Goal: Information Seeking & Learning: Learn about a topic

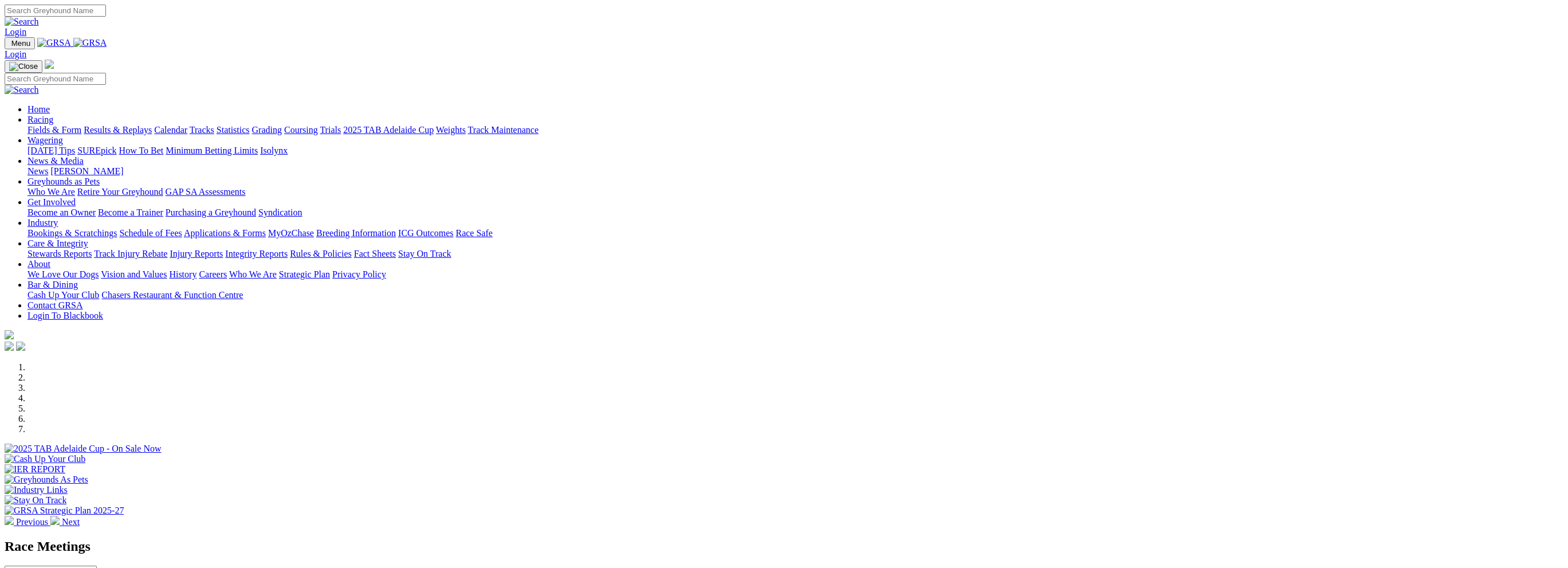
scroll to position [286, 0]
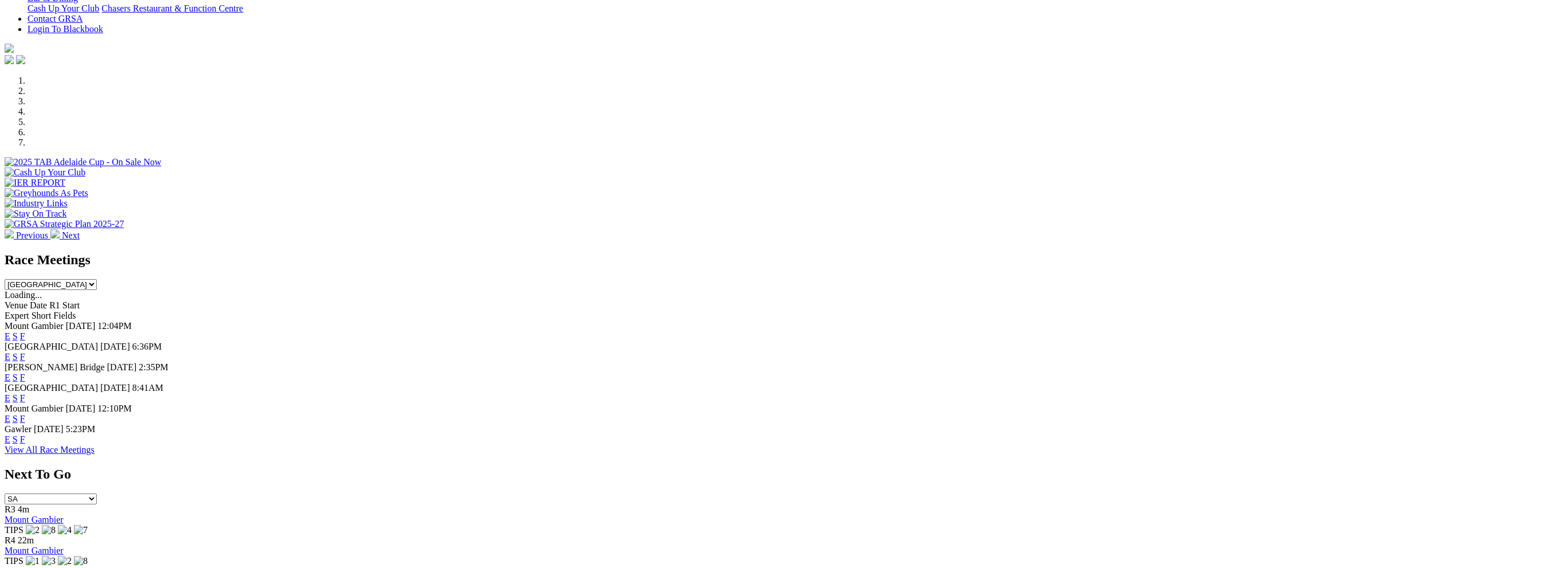
click at [25, 331] on link "F" at bounding box center [23, 336] width 5 height 10
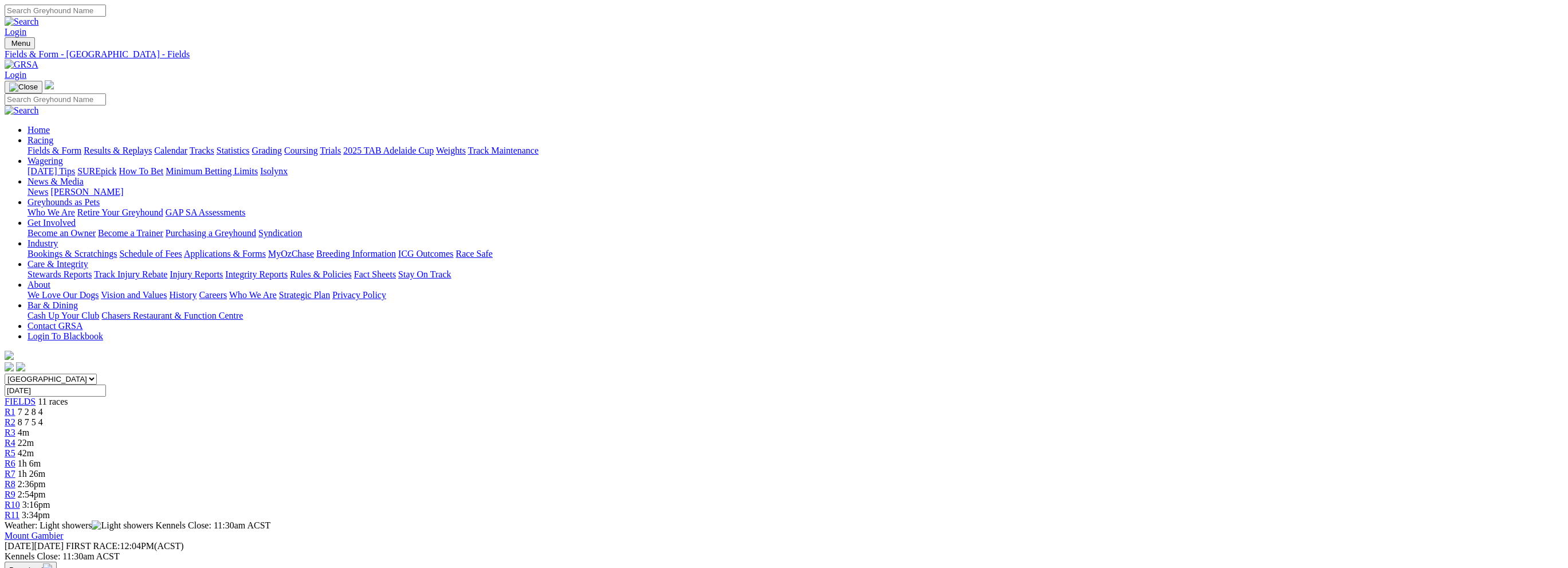
click at [152, 146] on link "Results & Replays" at bounding box center [118, 151] width 68 height 10
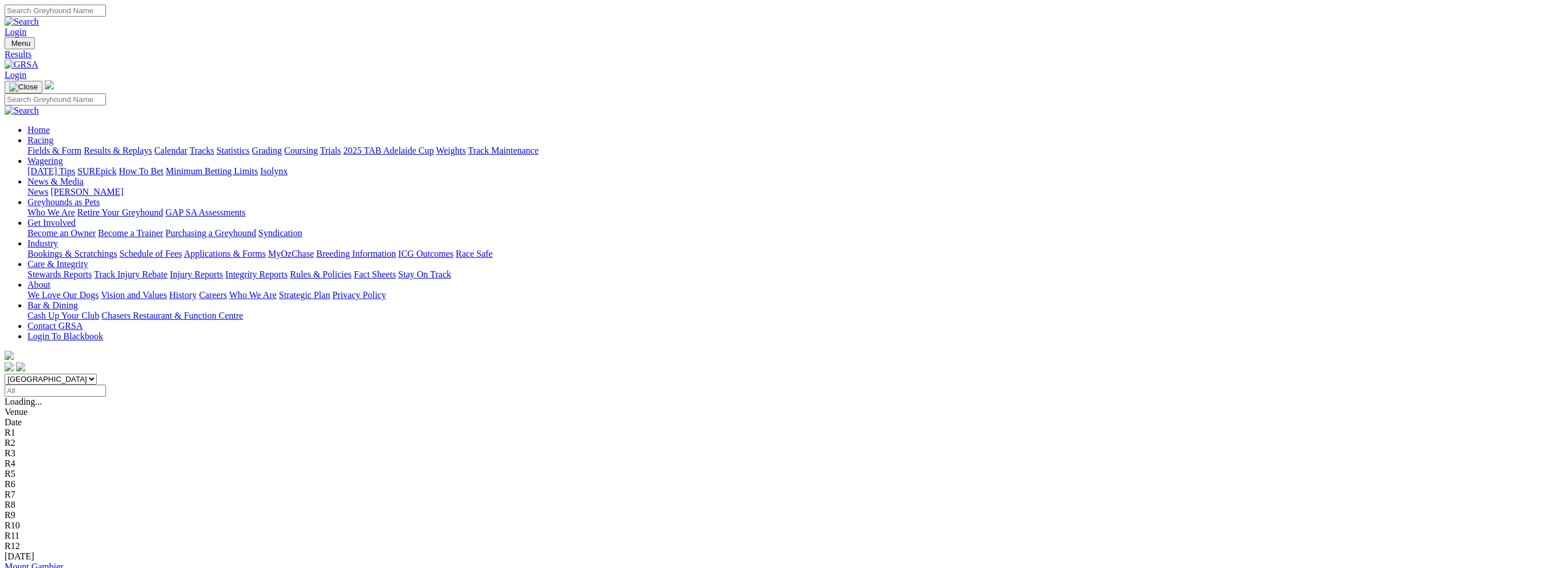
click at [64, 561] on link "Mount Gambier" at bounding box center [34, 566] width 59 height 10
click at [81, 146] on link "Fields & Form" at bounding box center [54, 151] width 54 height 10
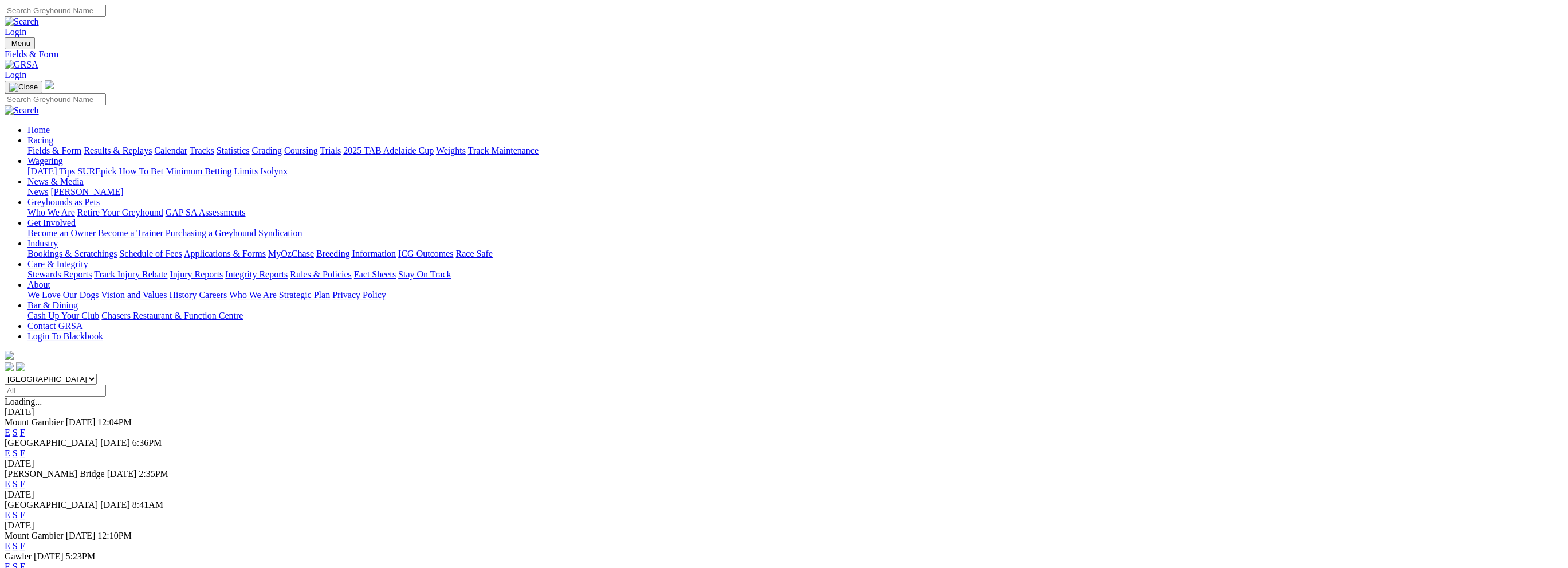
click at [25, 448] on link "F" at bounding box center [23, 453] width 5 height 10
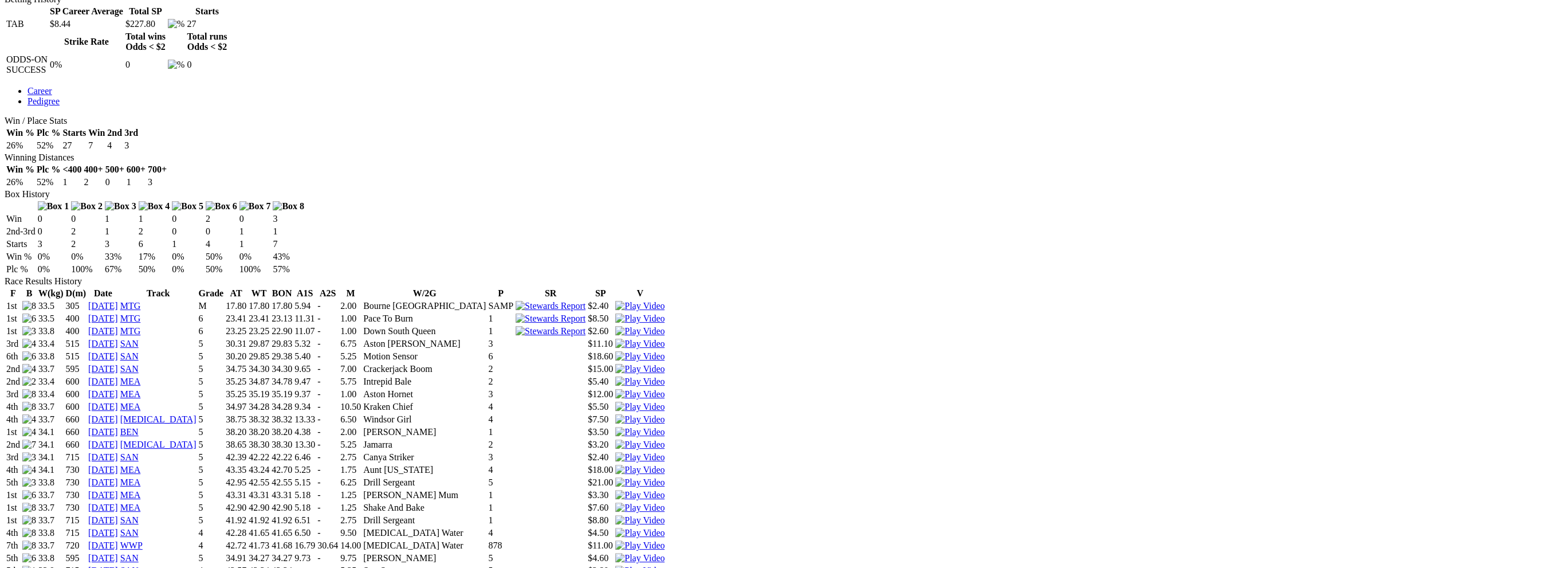
scroll to position [573, 0]
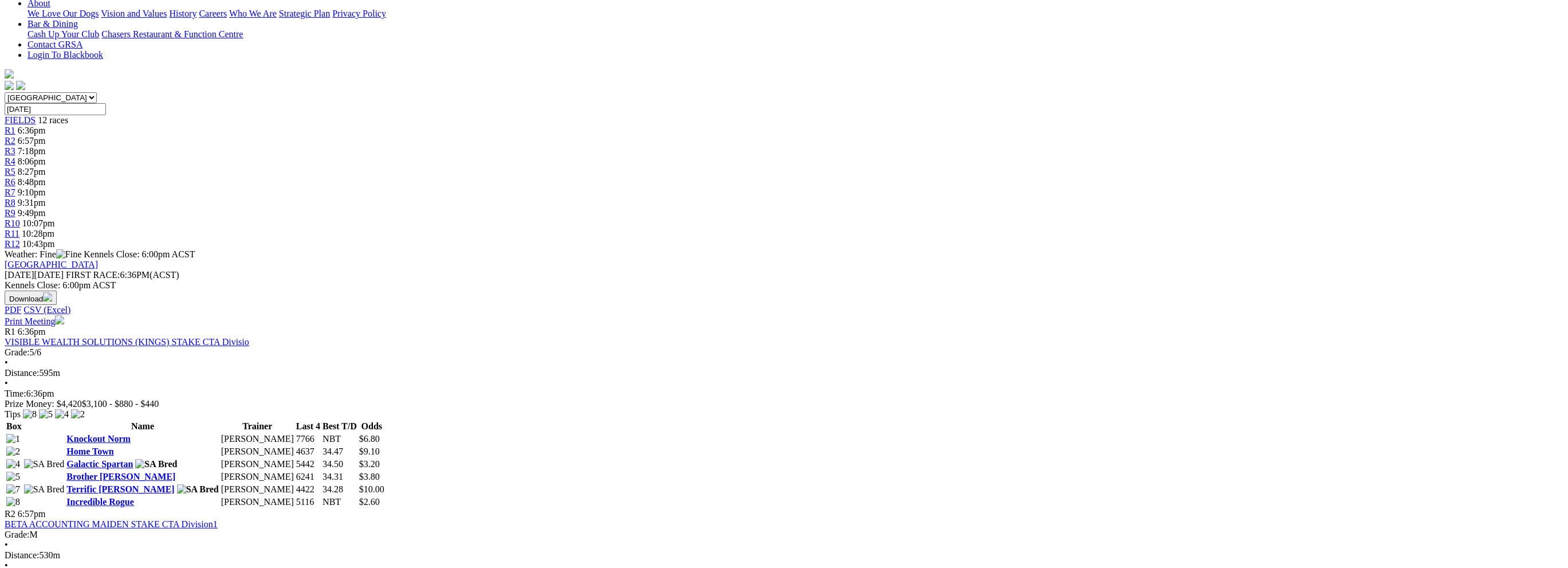
scroll to position [229, 0]
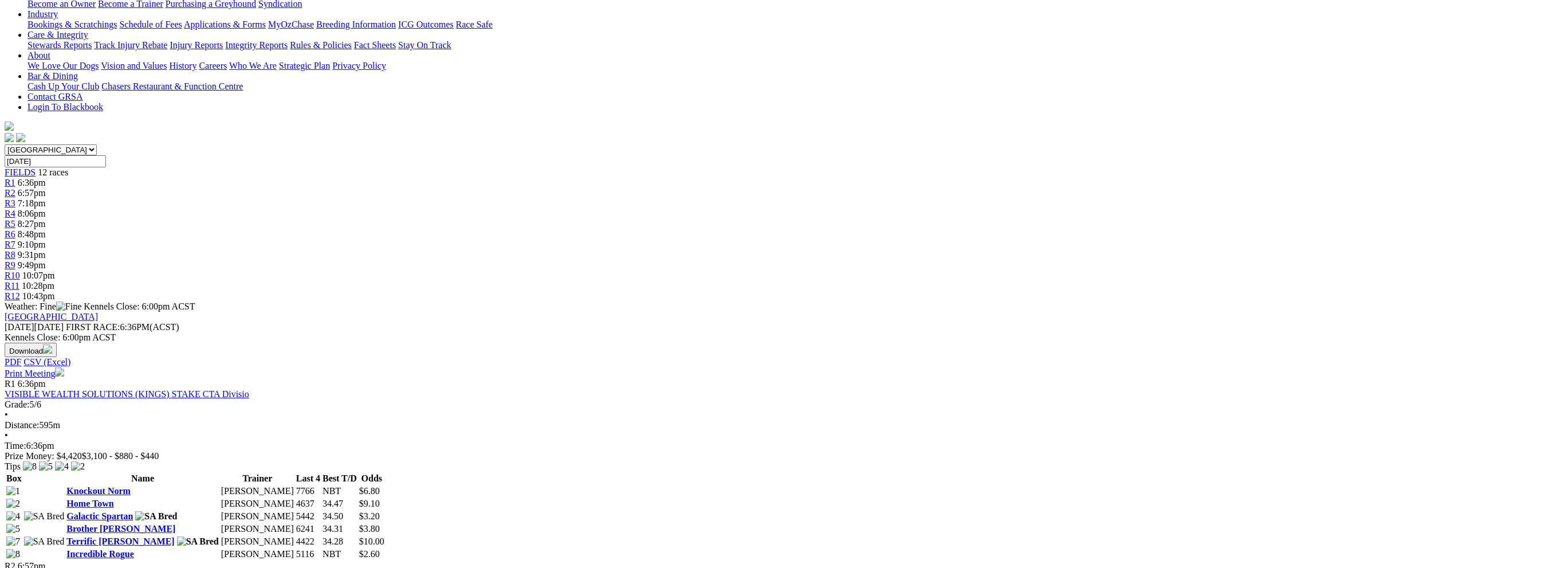
click at [133, 549] on link "Incredible Rogue" at bounding box center [100, 554] width 67 height 10
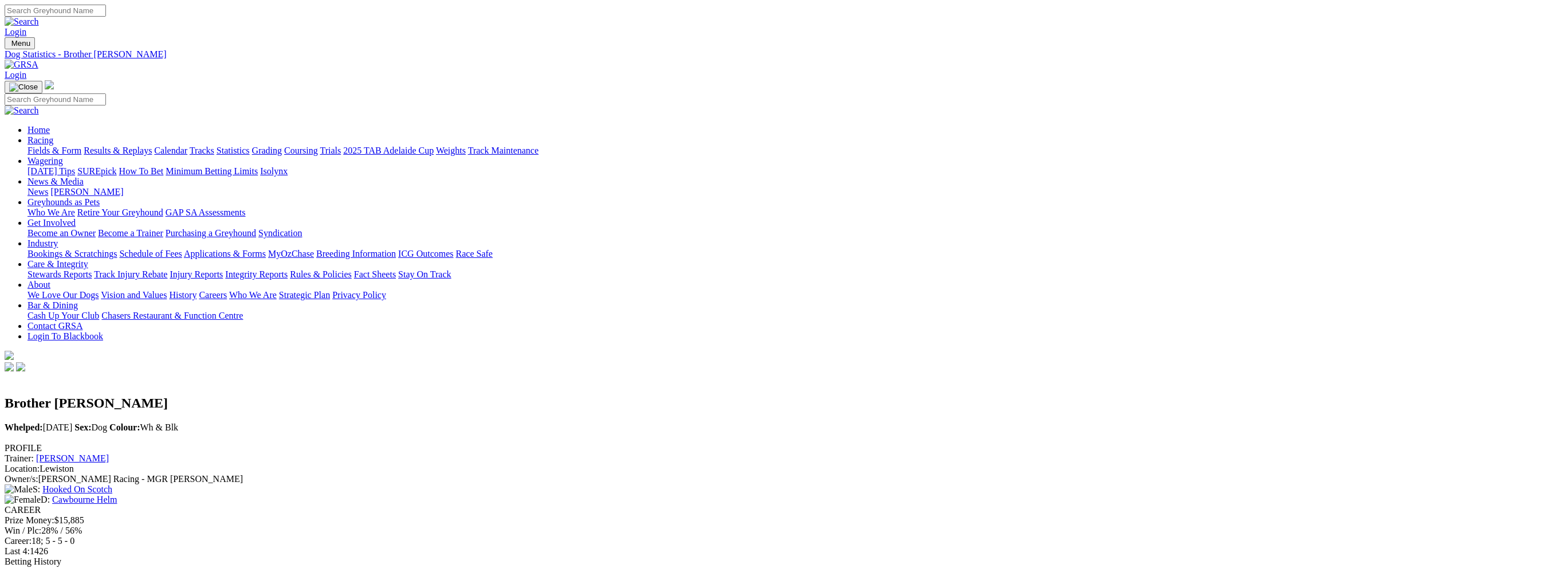
click at [109, 453] on link "[PERSON_NAME]" at bounding box center [72, 458] width 73 height 10
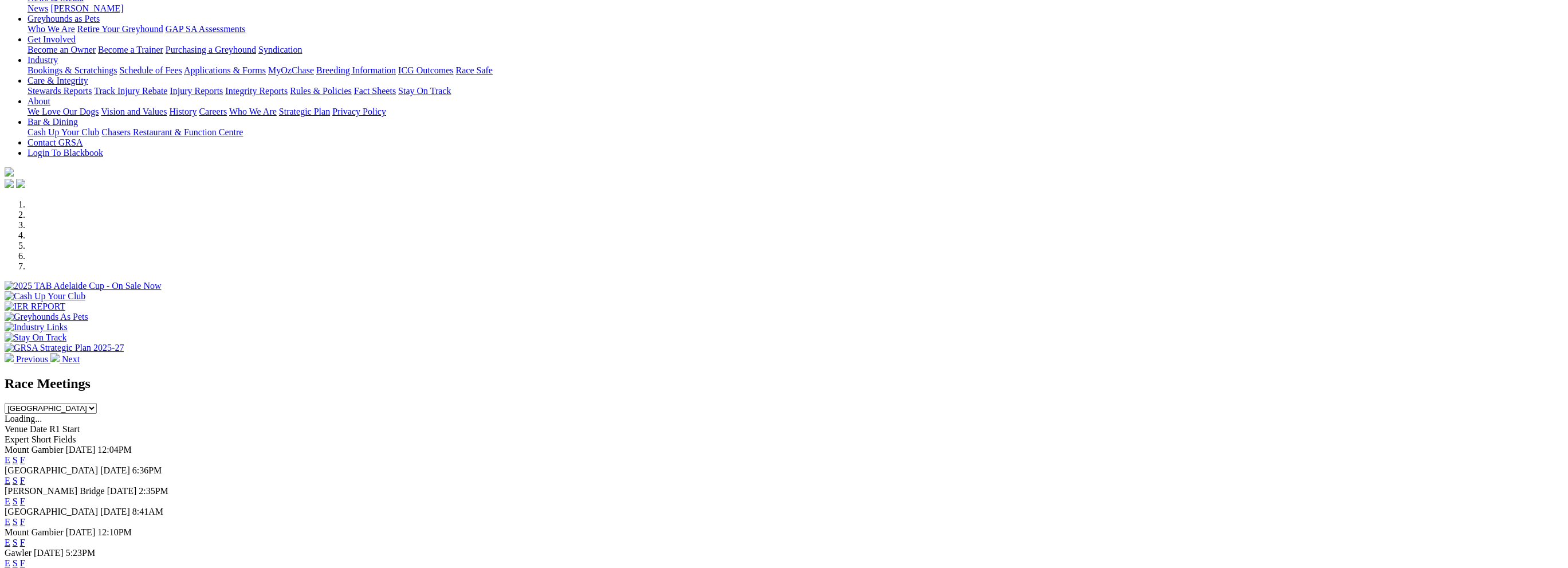
scroll to position [229, 0]
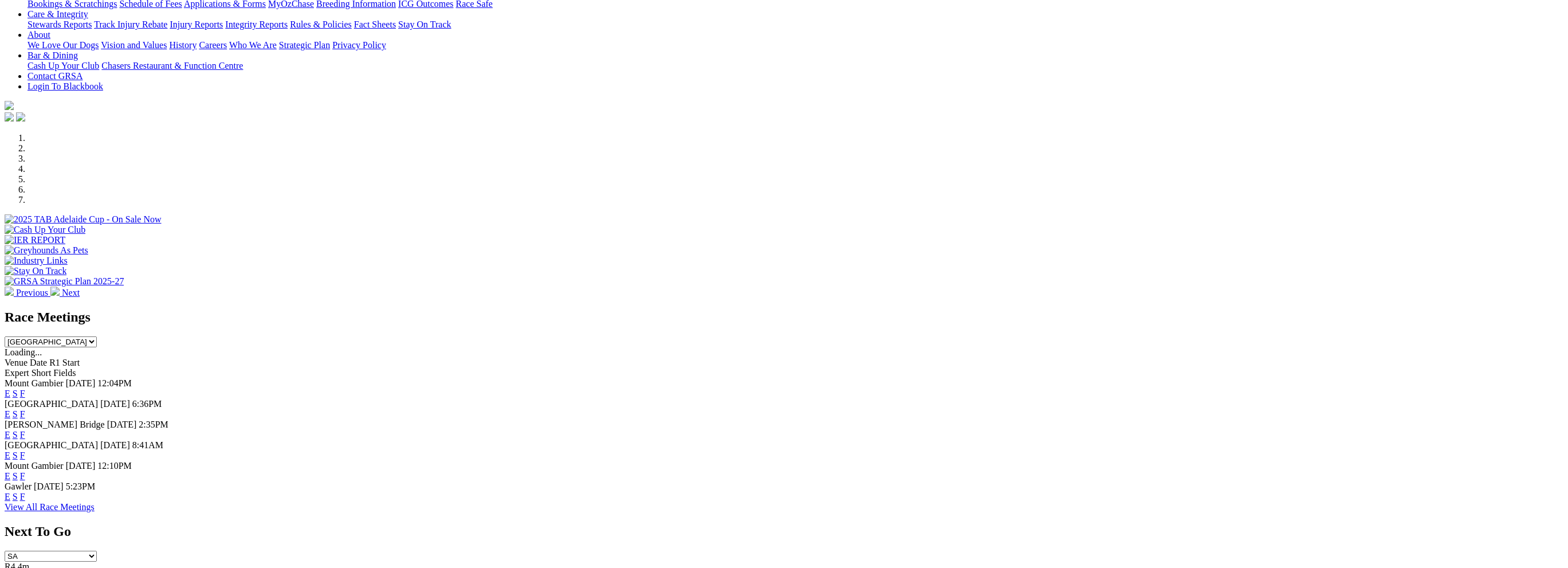
click at [64, 378] on span "Mount Gambier" at bounding box center [34, 383] width 59 height 10
click at [25, 389] on link "F" at bounding box center [23, 394] width 5 height 10
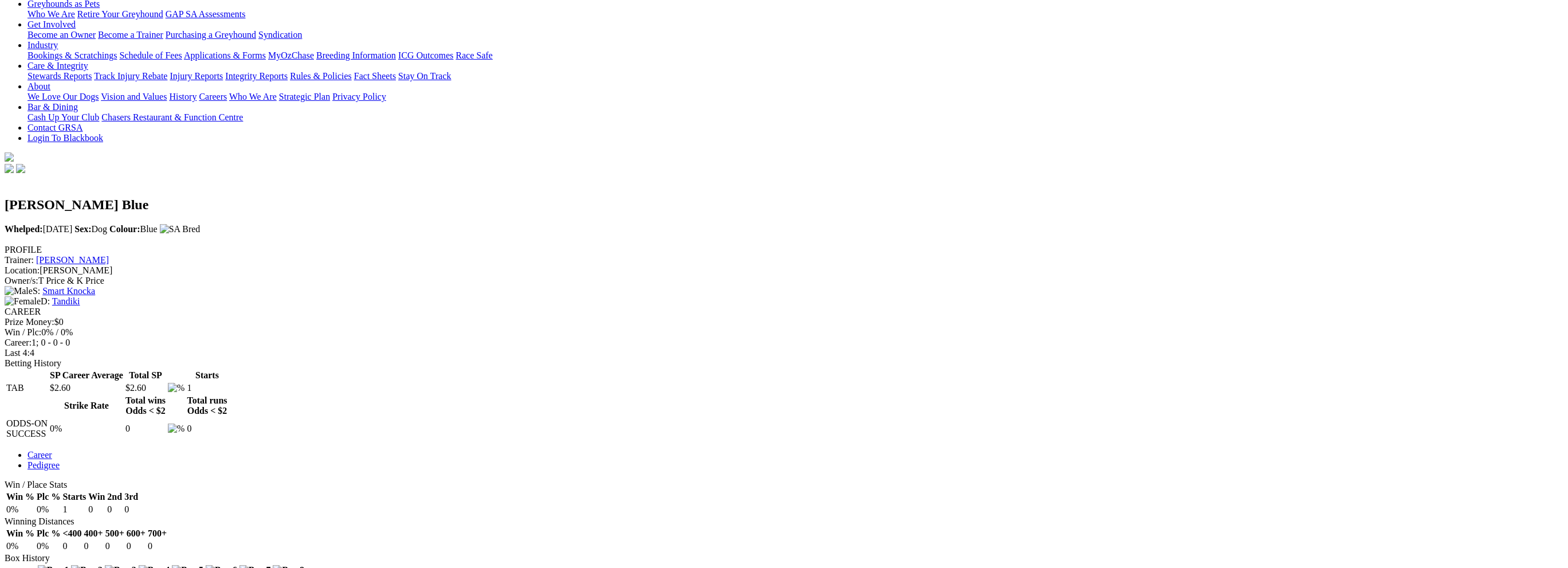
scroll to position [114, 0]
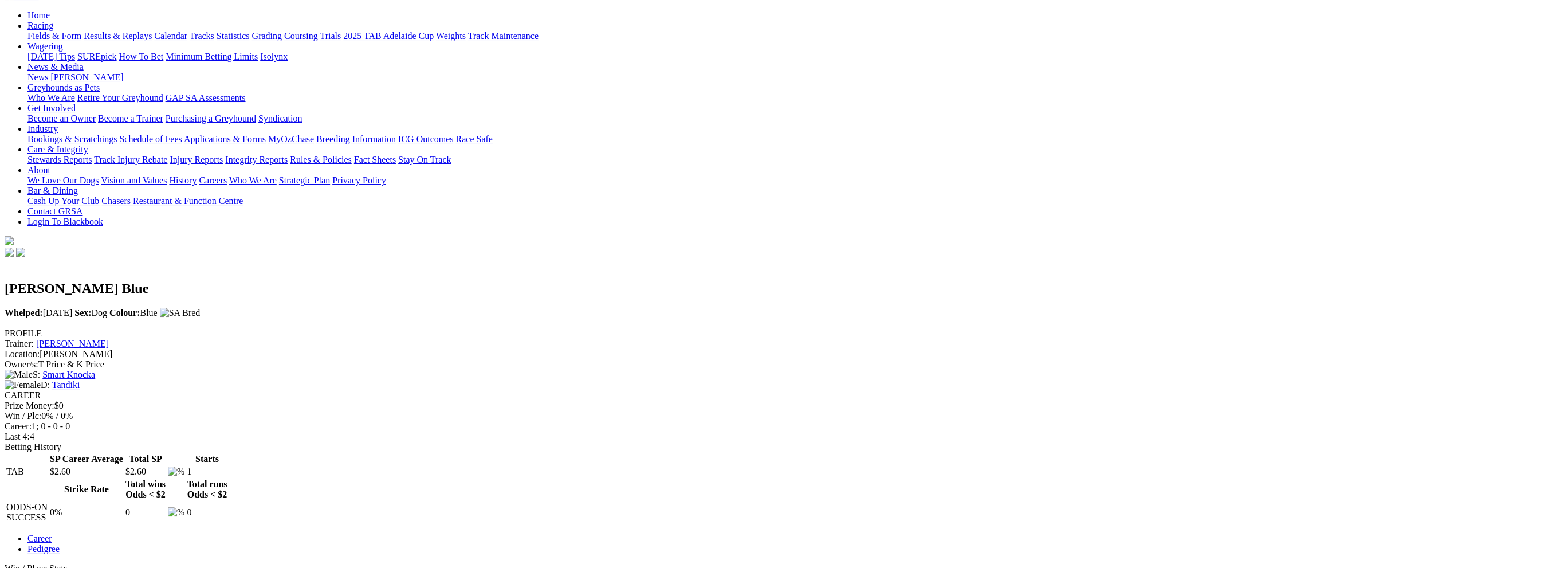
click at [109, 338] on link "[PERSON_NAME]" at bounding box center [72, 343] width 73 height 10
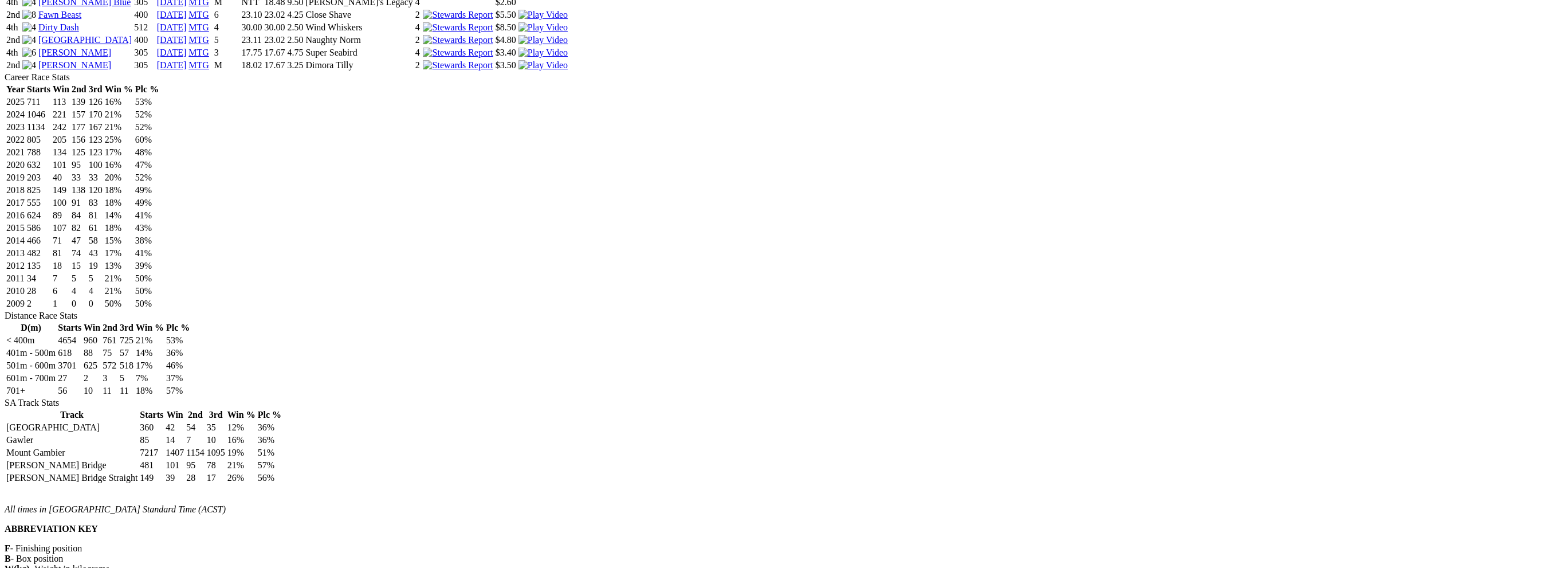
scroll to position [458, 0]
